Goal: Information Seeking & Learning: Learn about a topic

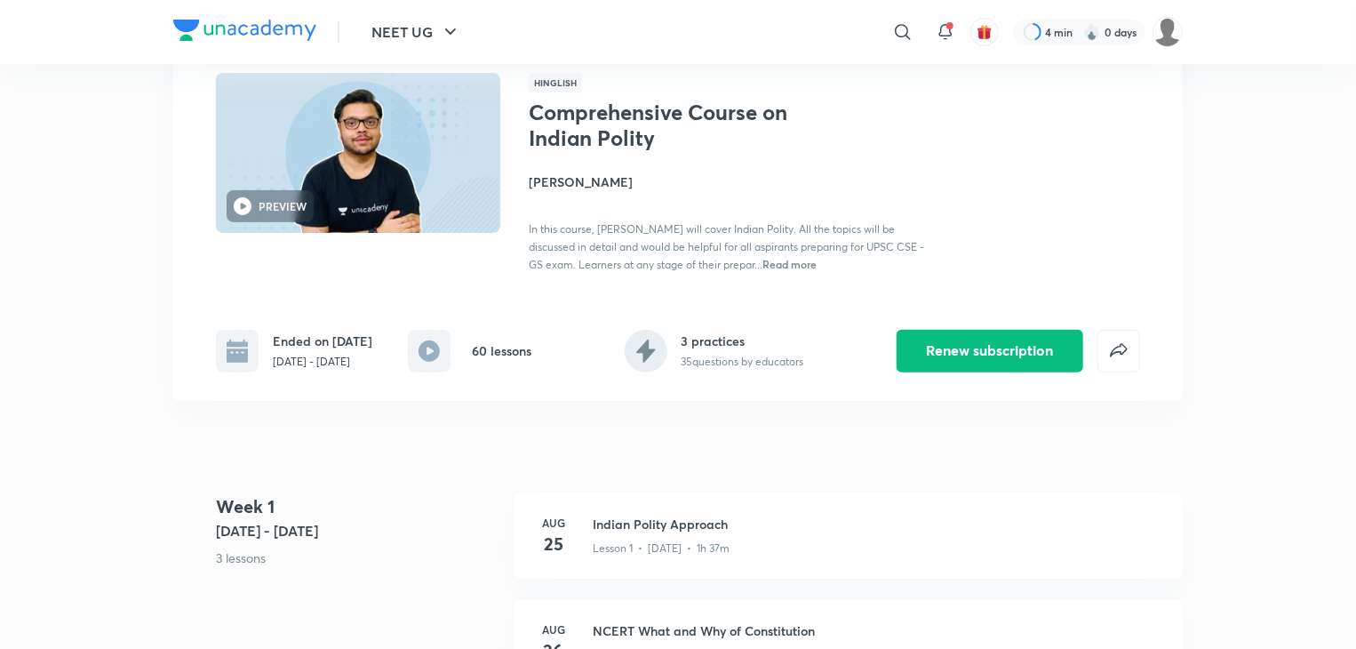
scroll to position [89, 0]
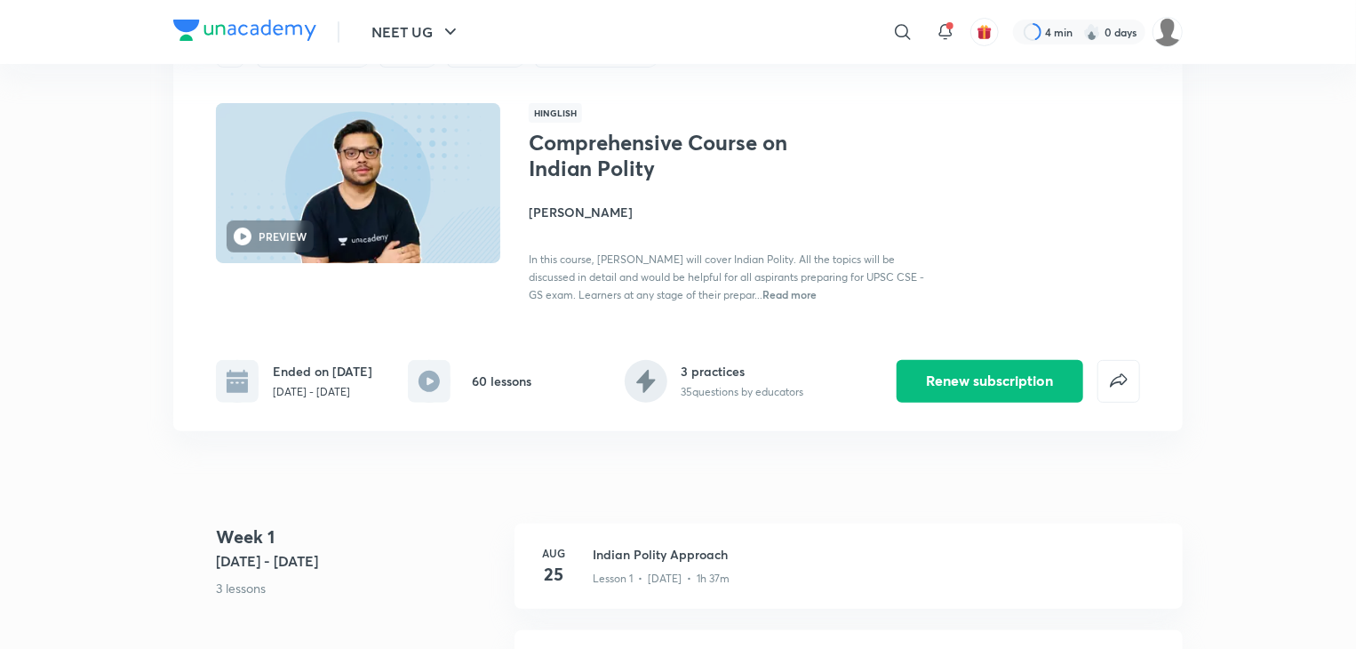
click at [530, 132] on h1 "Comprehensive Course on Indian Polity" at bounding box center [674, 156] width 291 height 52
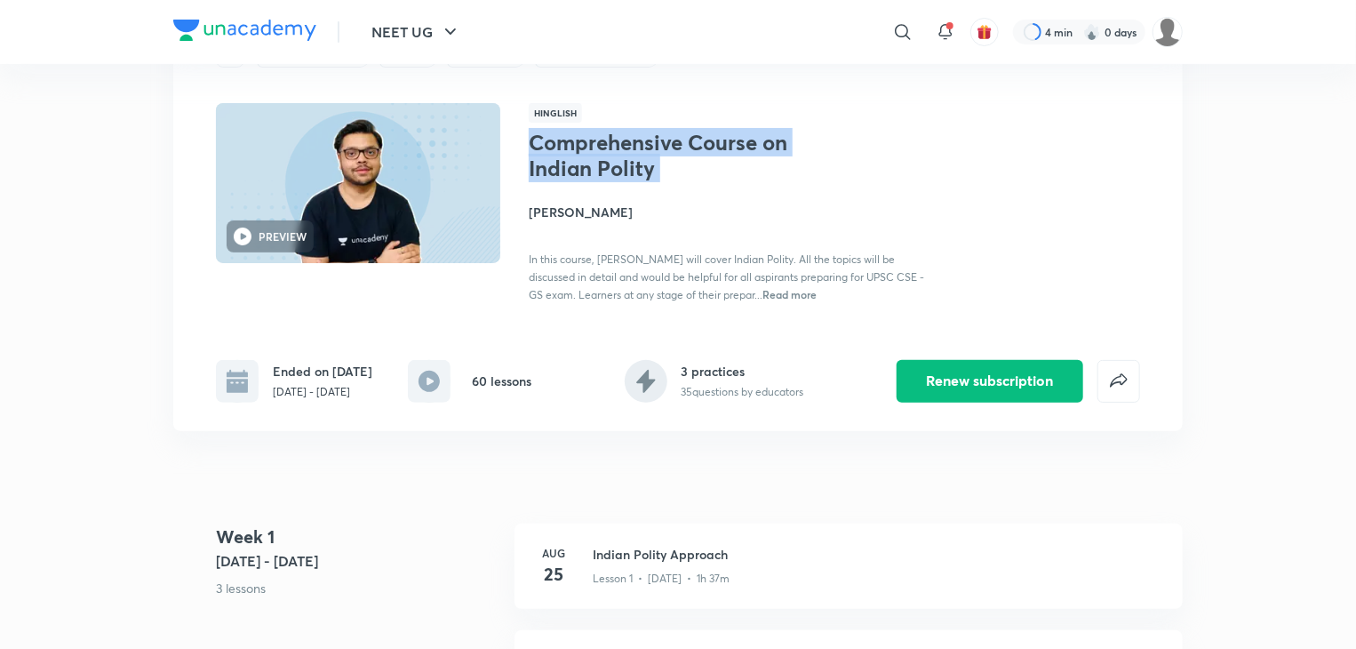
click at [530, 132] on h1 "Comprehensive Course on Indian Polity" at bounding box center [674, 156] width 291 height 52
click at [594, 161] on h1 "Comprehensive Course on Indian Polity" at bounding box center [674, 156] width 291 height 52
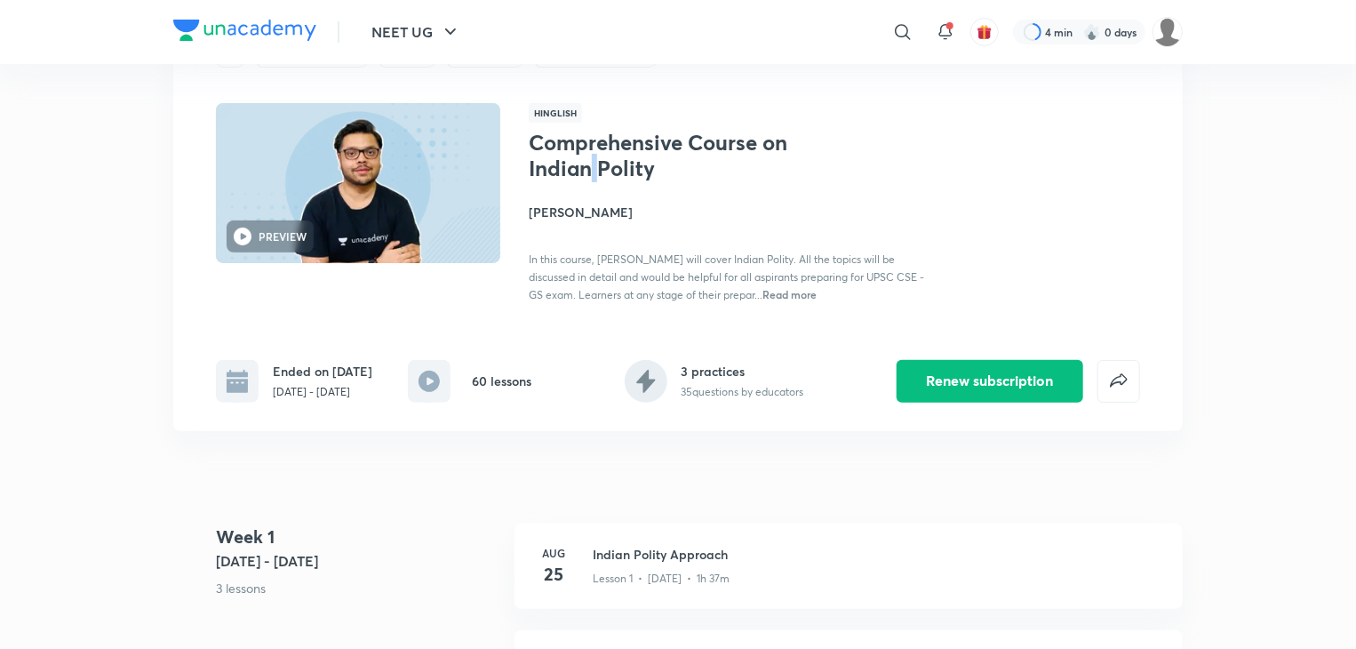
click at [594, 161] on h1 "Comprehensive Course on Indian Polity" at bounding box center [674, 156] width 291 height 52
drag, startPoint x: 690, startPoint y: 146, endPoint x: 714, endPoint y: 183, distance: 44.9
click at [714, 183] on div "Comprehensive Course on Indian Polity Deepanshu Singh In this course, Deepanshu…" at bounding box center [728, 216] width 398 height 173
click at [679, 171] on h1 "Comprehensive Course on Indian Polity" at bounding box center [674, 156] width 291 height 52
drag, startPoint x: 690, startPoint y: 140, endPoint x: 700, endPoint y: 163, distance: 24.6
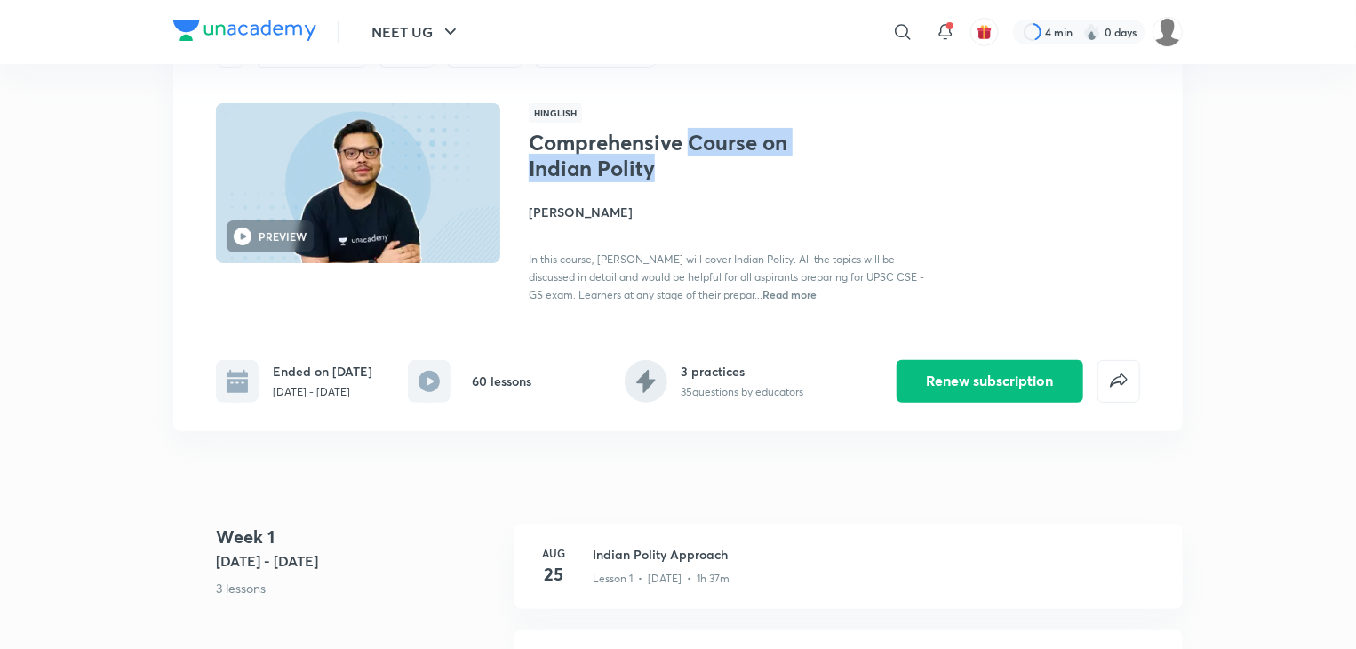
click at [700, 162] on h1 "Comprehensive Course on Indian Polity" at bounding box center [674, 156] width 291 height 52
copy h1 "Course on Indian Polity"
